Goal: Browse casually: Explore the website without a specific task or goal

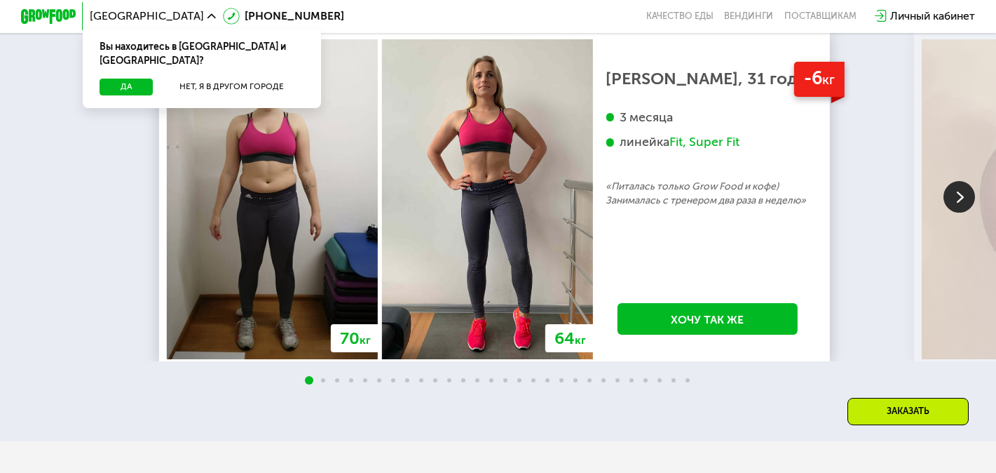
scroll to position [2379, 0]
click at [963, 212] on img at bounding box center [960, 196] width 32 height 32
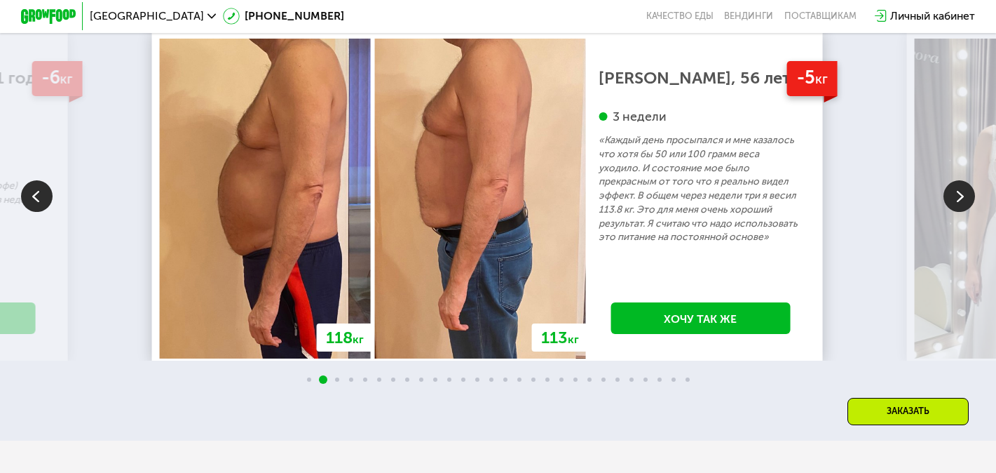
click at [963, 212] on img at bounding box center [960, 196] width 32 height 32
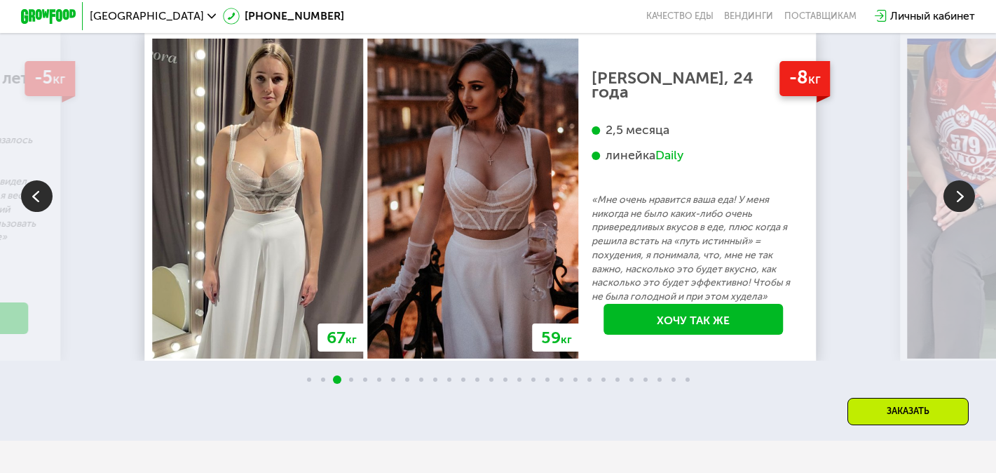
click at [963, 212] on img at bounding box center [960, 196] width 32 height 32
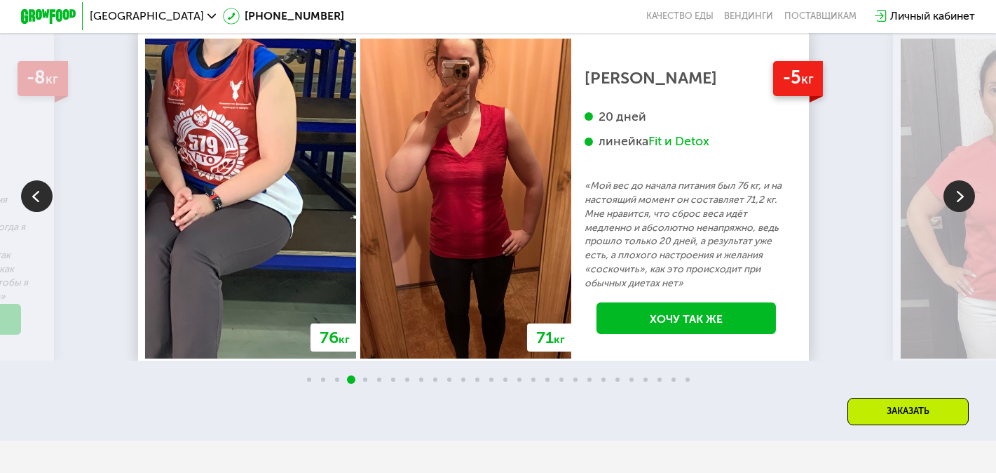
click at [963, 212] on img at bounding box center [960, 196] width 32 height 32
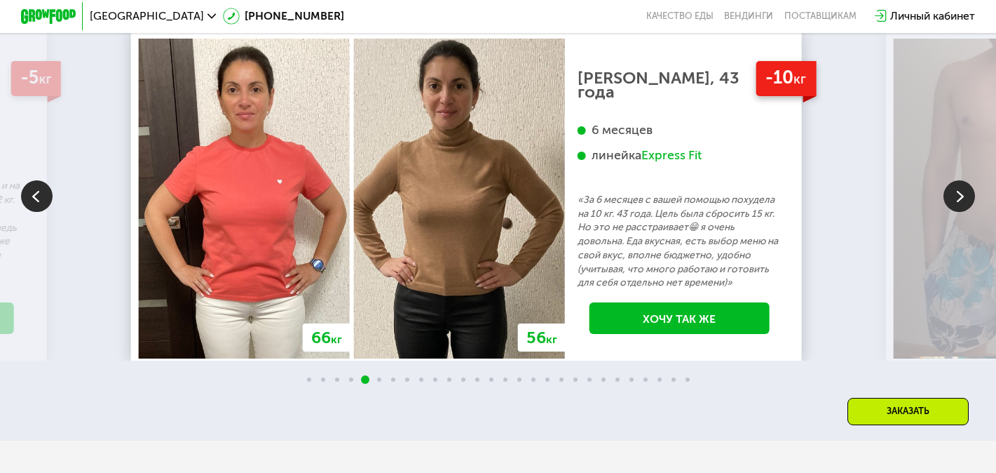
click at [963, 212] on img at bounding box center [960, 196] width 32 height 32
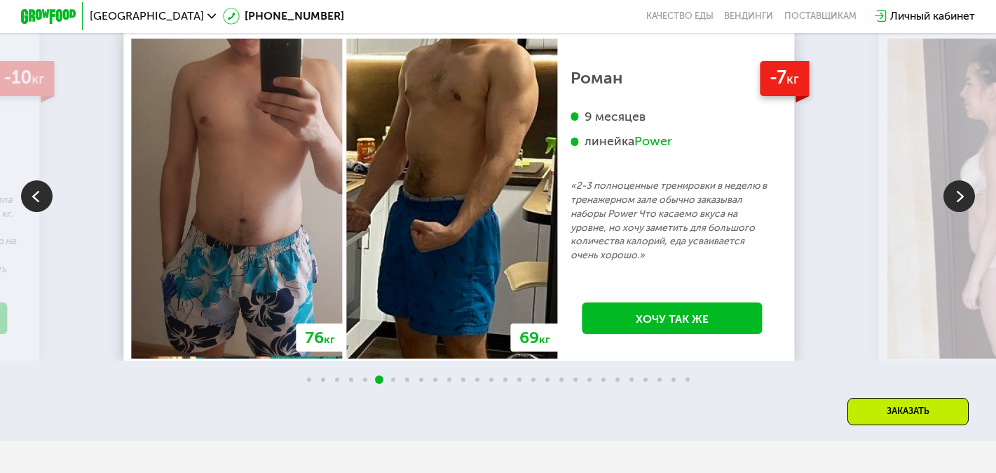
click at [963, 212] on img at bounding box center [960, 196] width 32 height 32
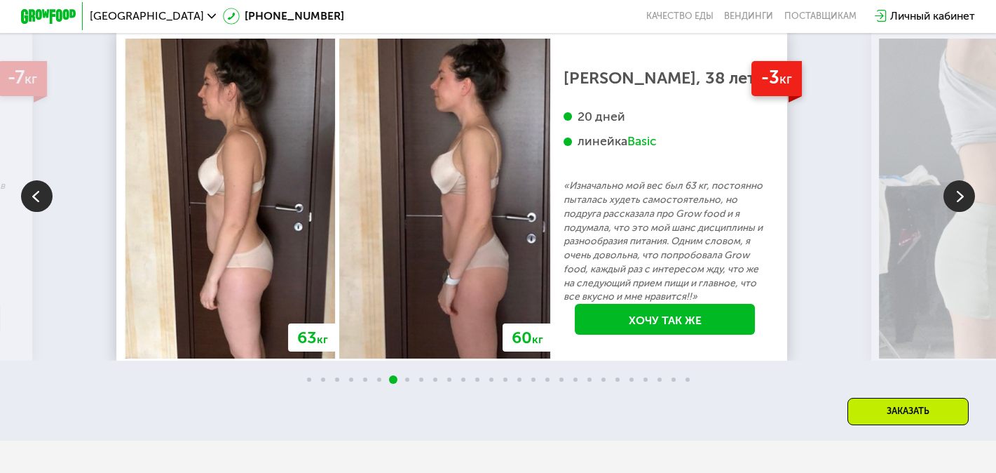
click at [963, 212] on img at bounding box center [960, 196] width 32 height 32
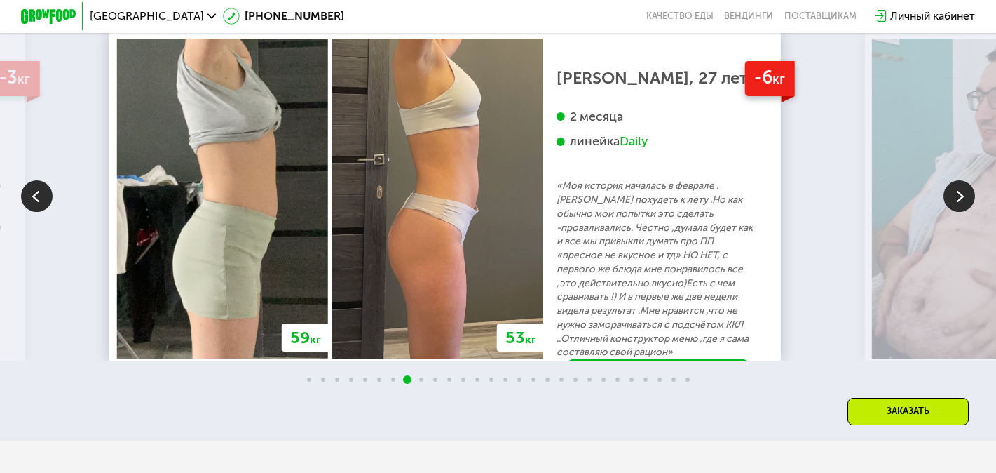
click at [963, 212] on img at bounding box center [960, 196] width 32 height 32
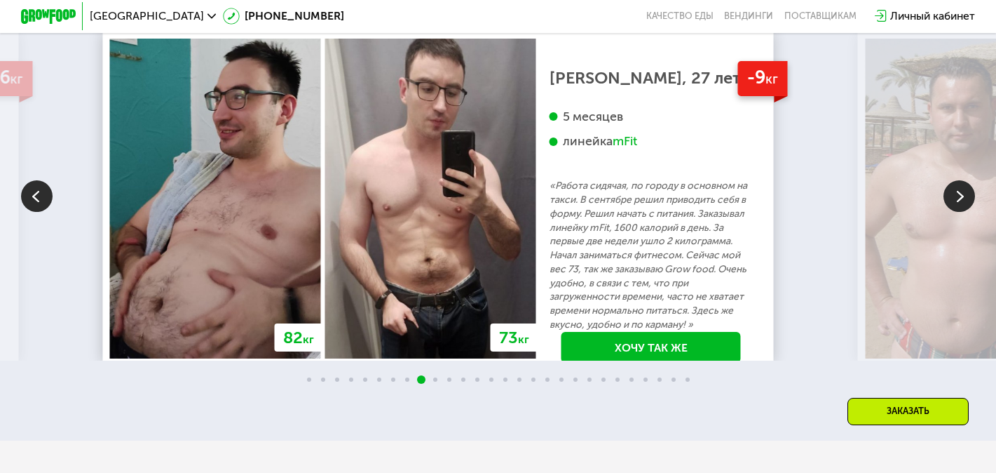
click at [963, 212] on img at bounding box center [960, 196] width 32 height 32
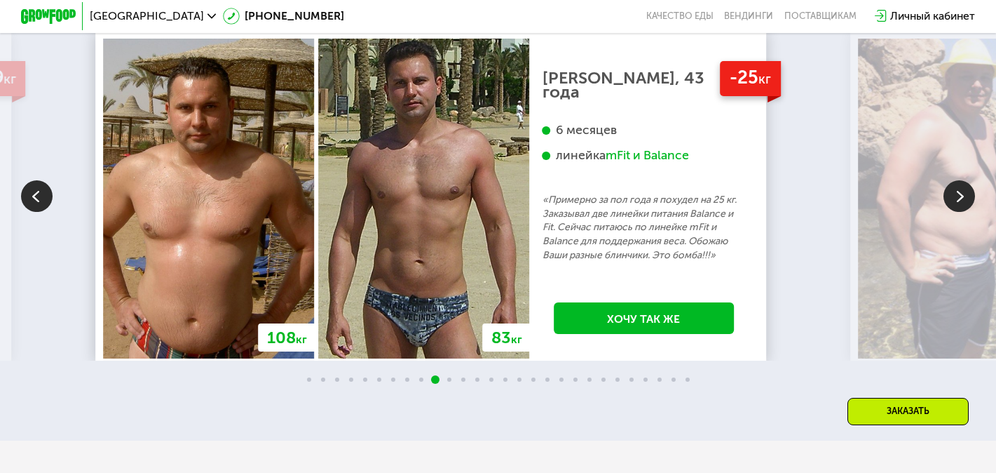
click at [963, 212] on img at bounding box center [960, 196] width 32 height 32
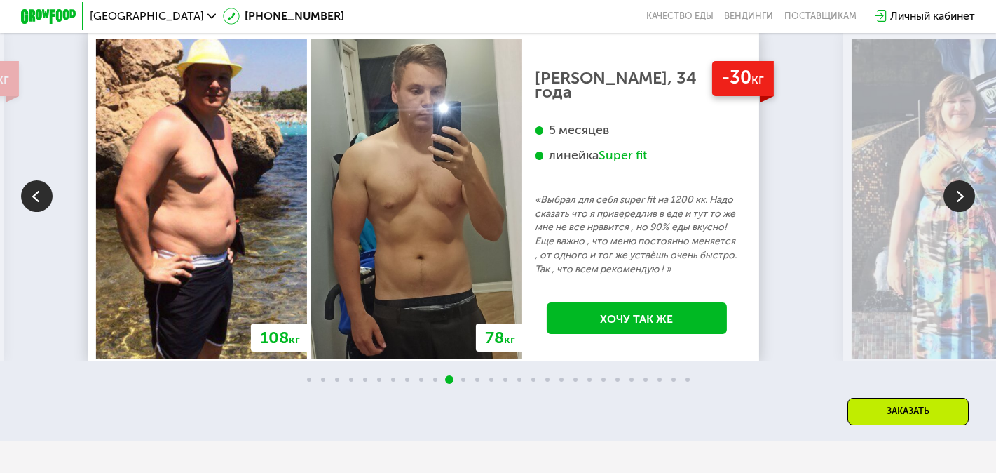
click at [963, 212] on img at bounding box center [960, 196] width 32 height 32
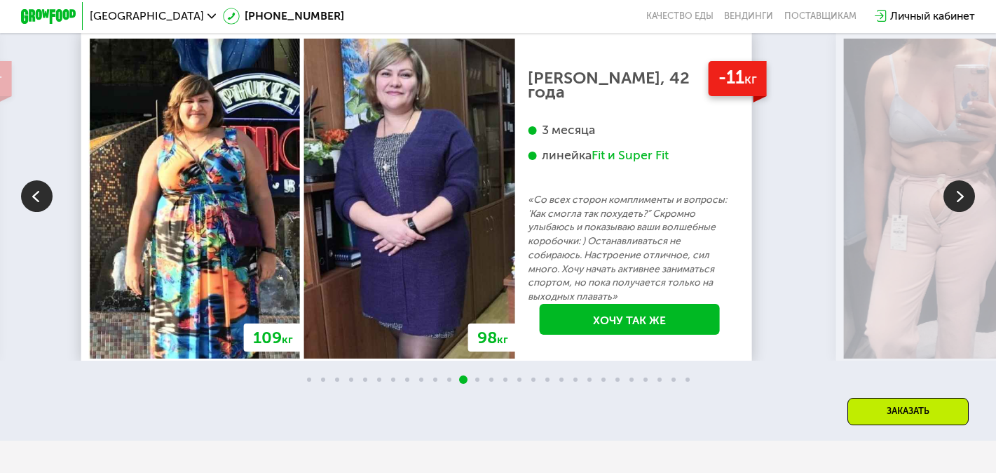
click at [963, 212] on img at bounding box center [960, 196] width 32 height 32
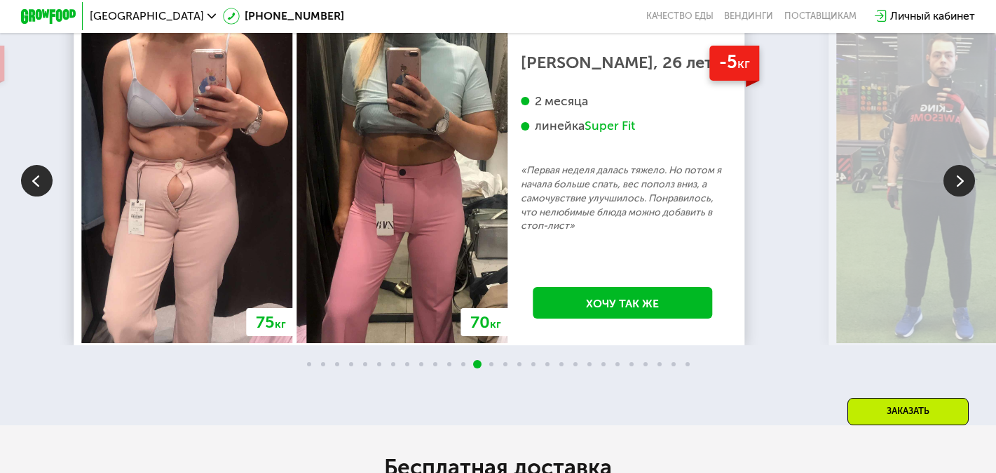
scroll to position [2396, 0]
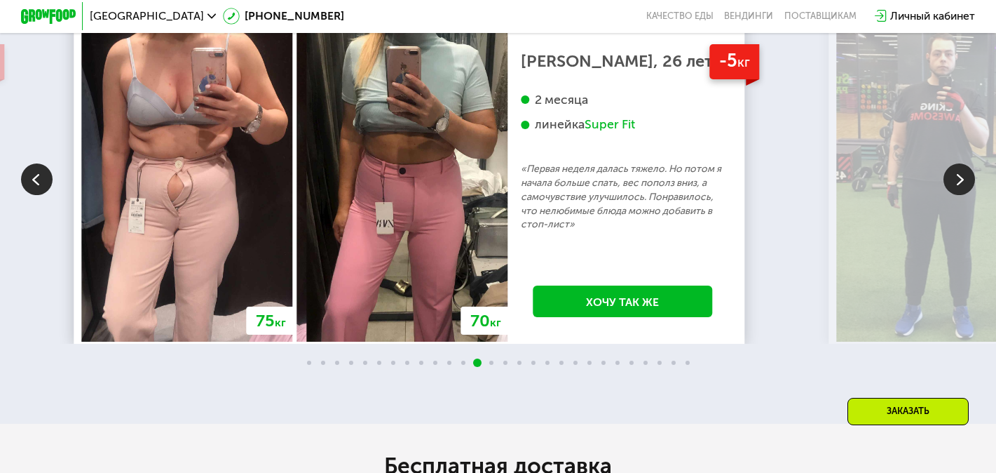
click at [954, 195] on img at bounding box center [960, 179] width 32 height 32
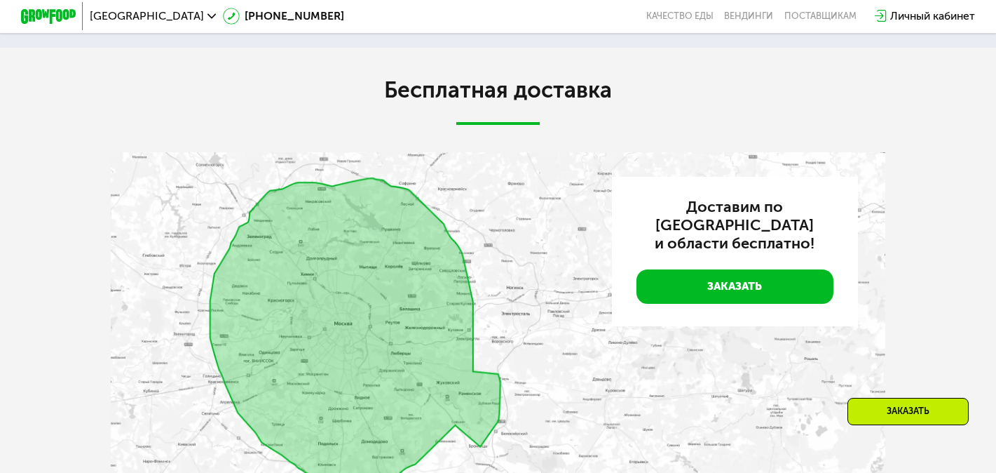
scroll to position [2153, 0]
